Goal: Transaction & Acquisition: Purchase product/service

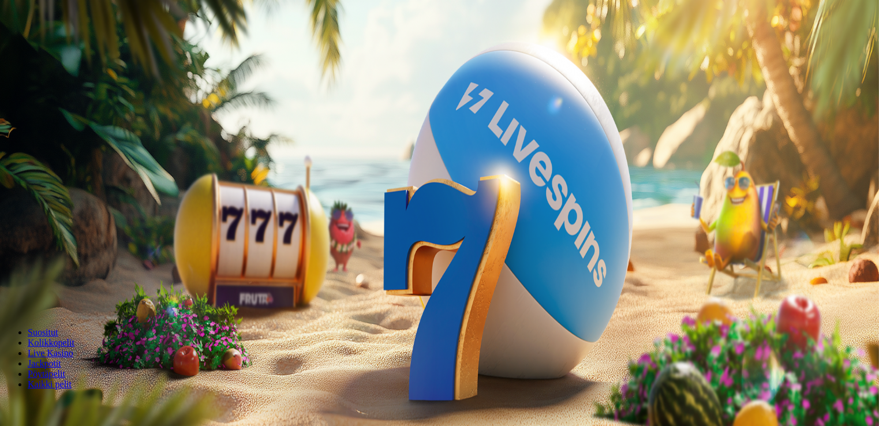
click at [35, 46] on span "Talletus" at bounding box center [22, 42] width 26 height 9
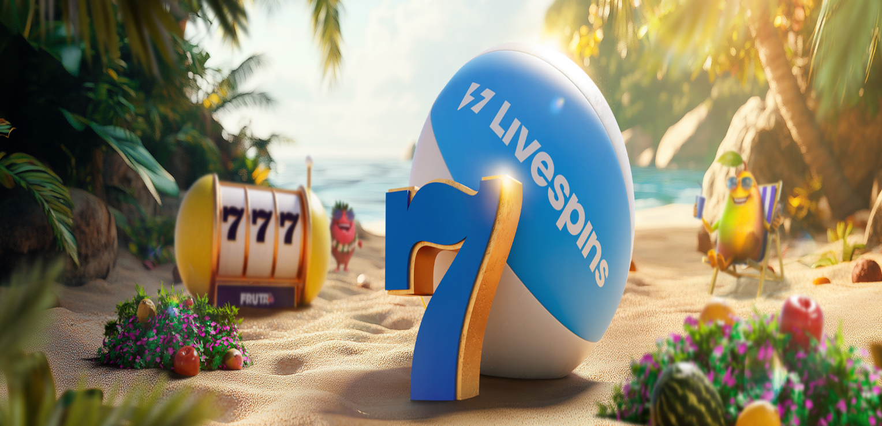
click at [87, 271] on input "***" at bounding box center [46, 277] width 82 height 12
type input "*"
click at [9, 165] on span "close icon" at bounding box center [9, 165] width 0 height 0
